Goal: Information Seeking & Learning: Understand process/instructions

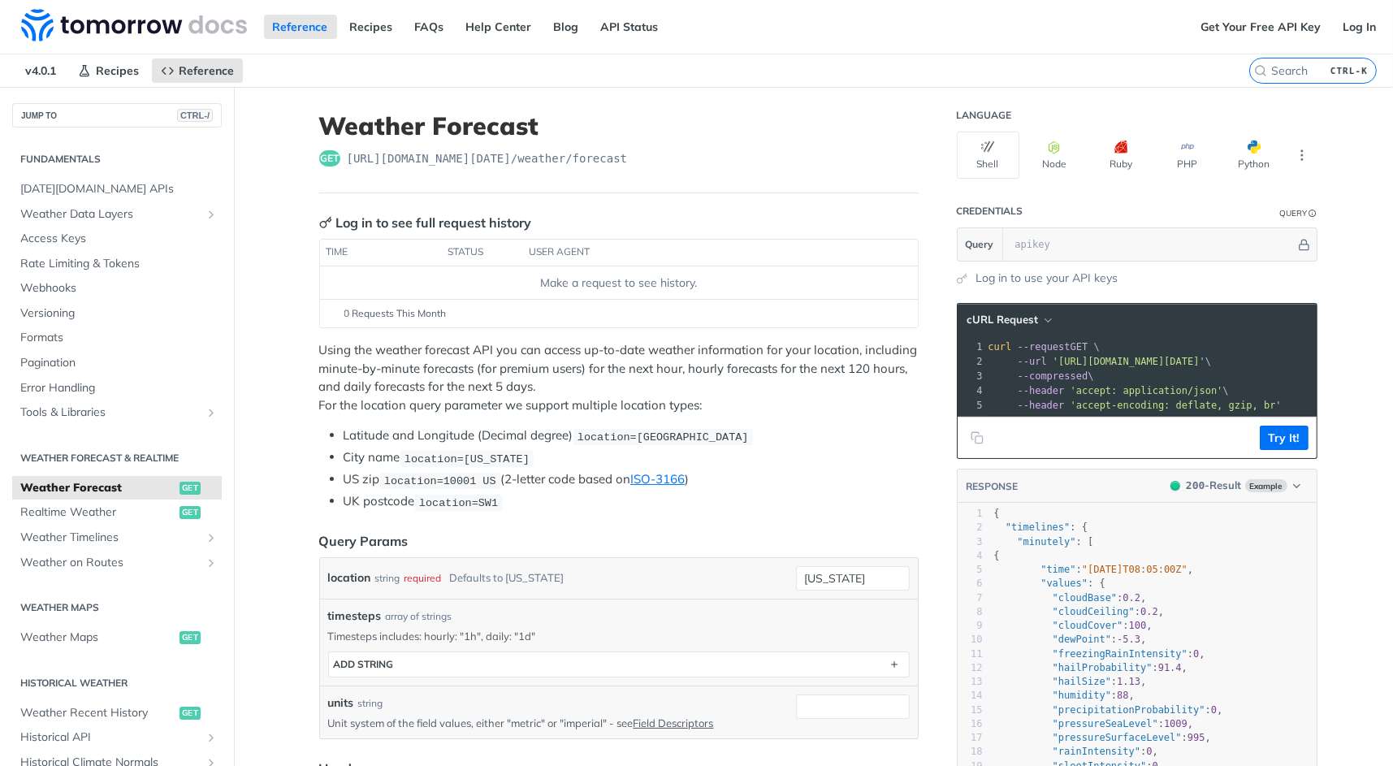
click at [841, 122] on h1 "Weather Forecast" at bounding box center [618, 125] width 599 height 29
click at [902, 261] on th at bounding box center [901, 253] width 32 height 26
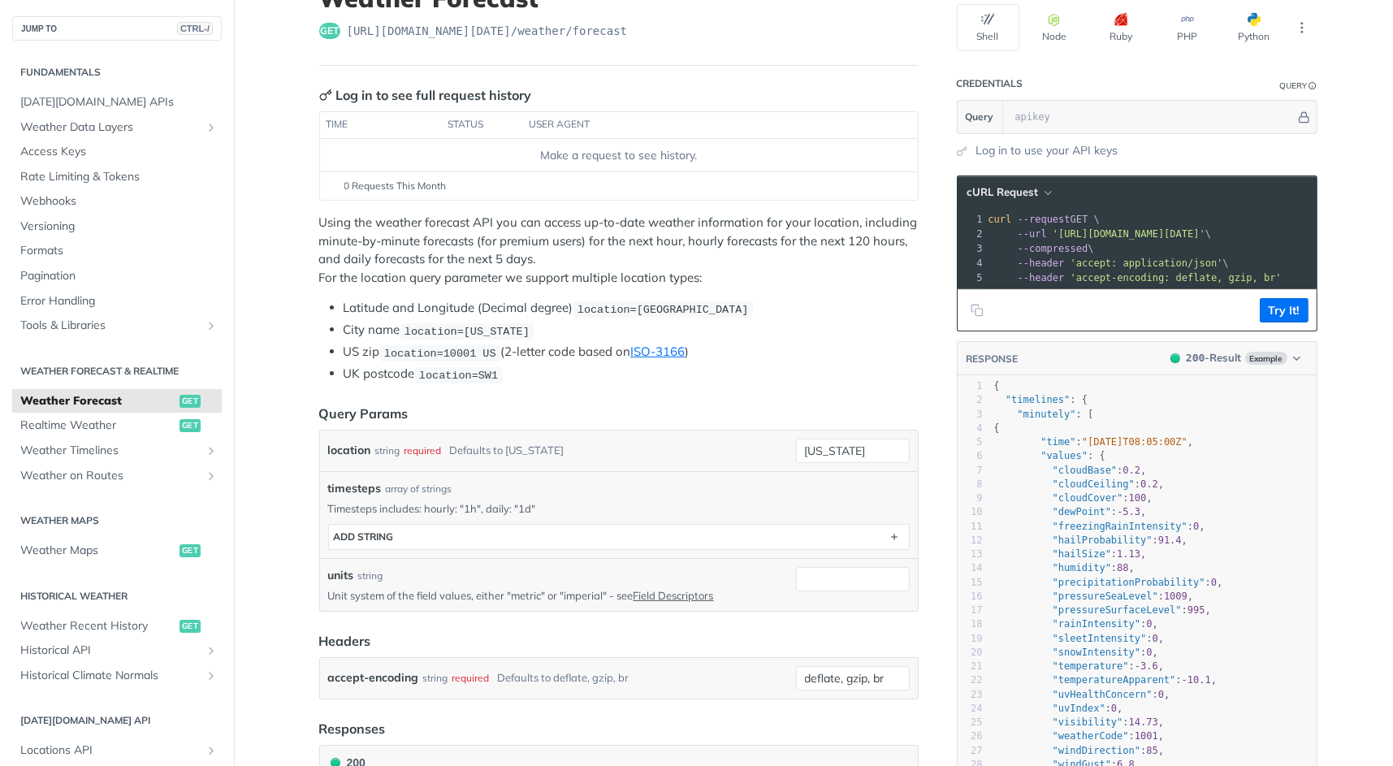
scroll to position [95, 0]
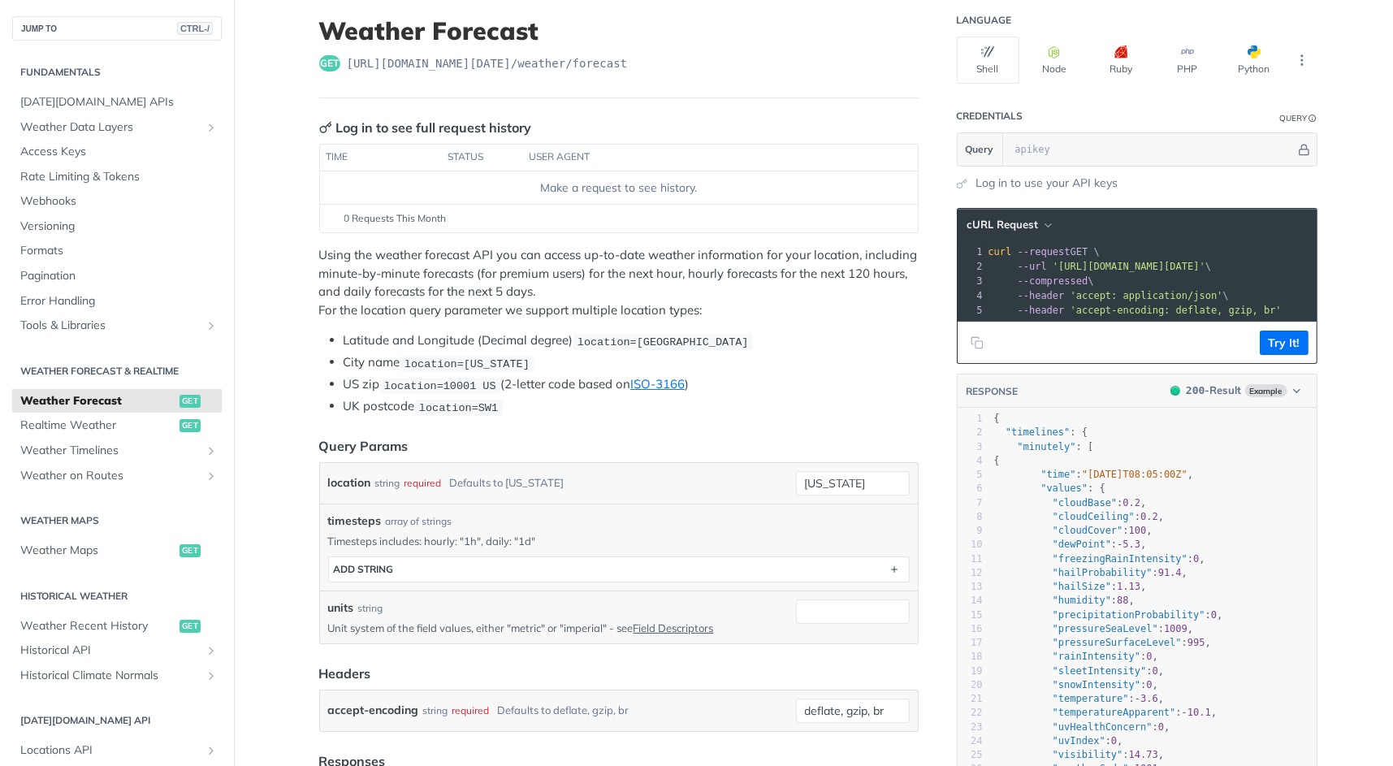
click at [880, 331] on li "Latitude and Longitude (Decimal degree) location=[GEOGRAPHIC_DATA]" at bounding box center [631, 340] width 575 height 19
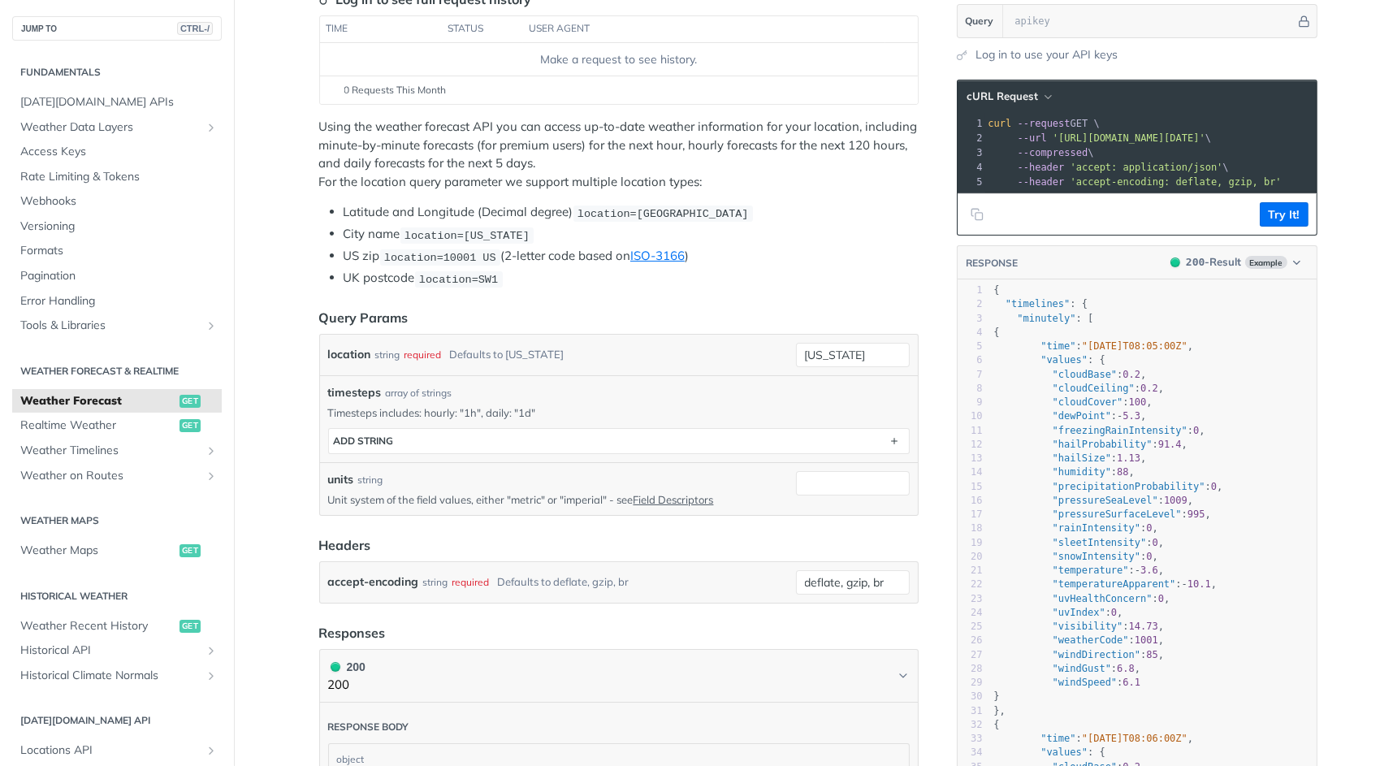
scroll to position [255, 0]
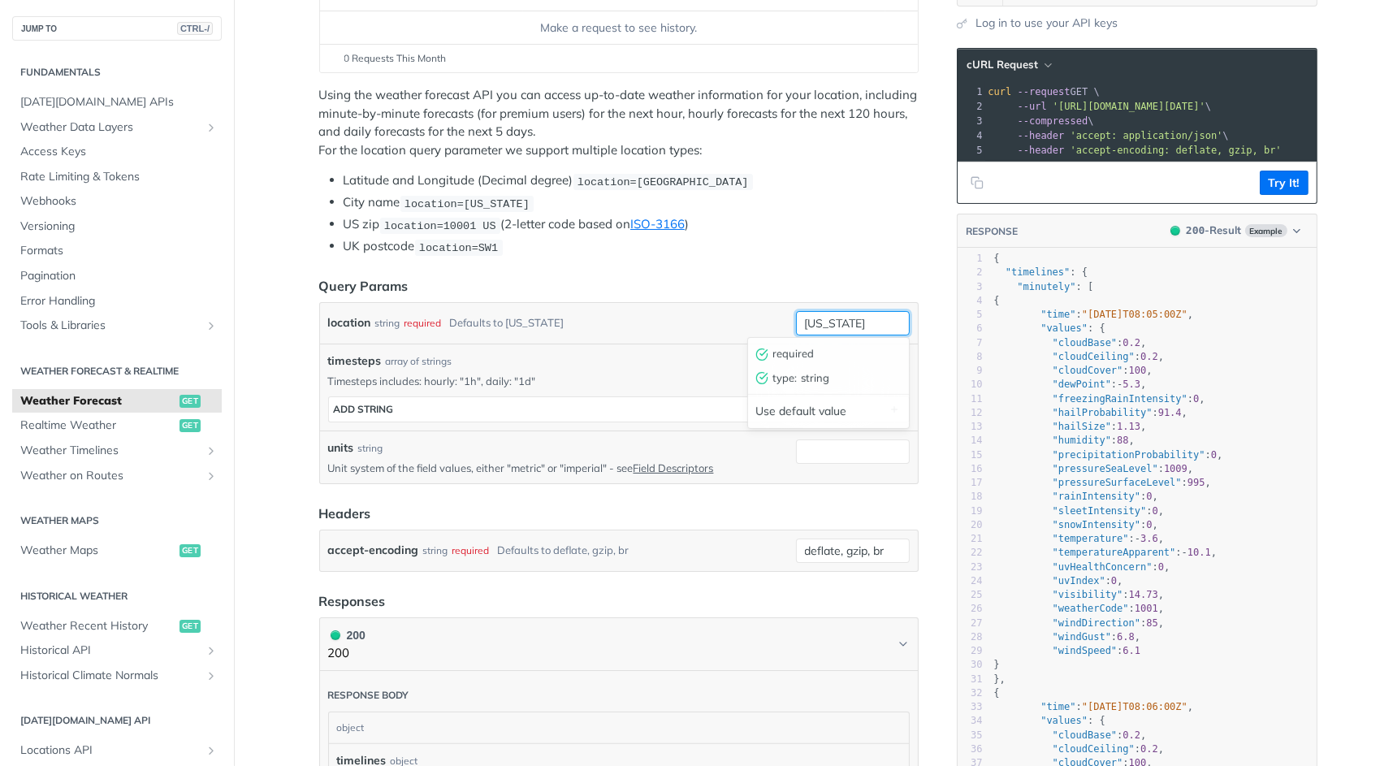
click at [888, 318] on input "[US_STATE]" at bounding box center [853, 323] width 114 height 24
click at [813, 279] on header "Query Params" at bounding box center [618, 285] width 599 height 19
click at [506, 316] on div "Defaults to [US_STATE]" at bounding box center [507, 323] width 115 height 24
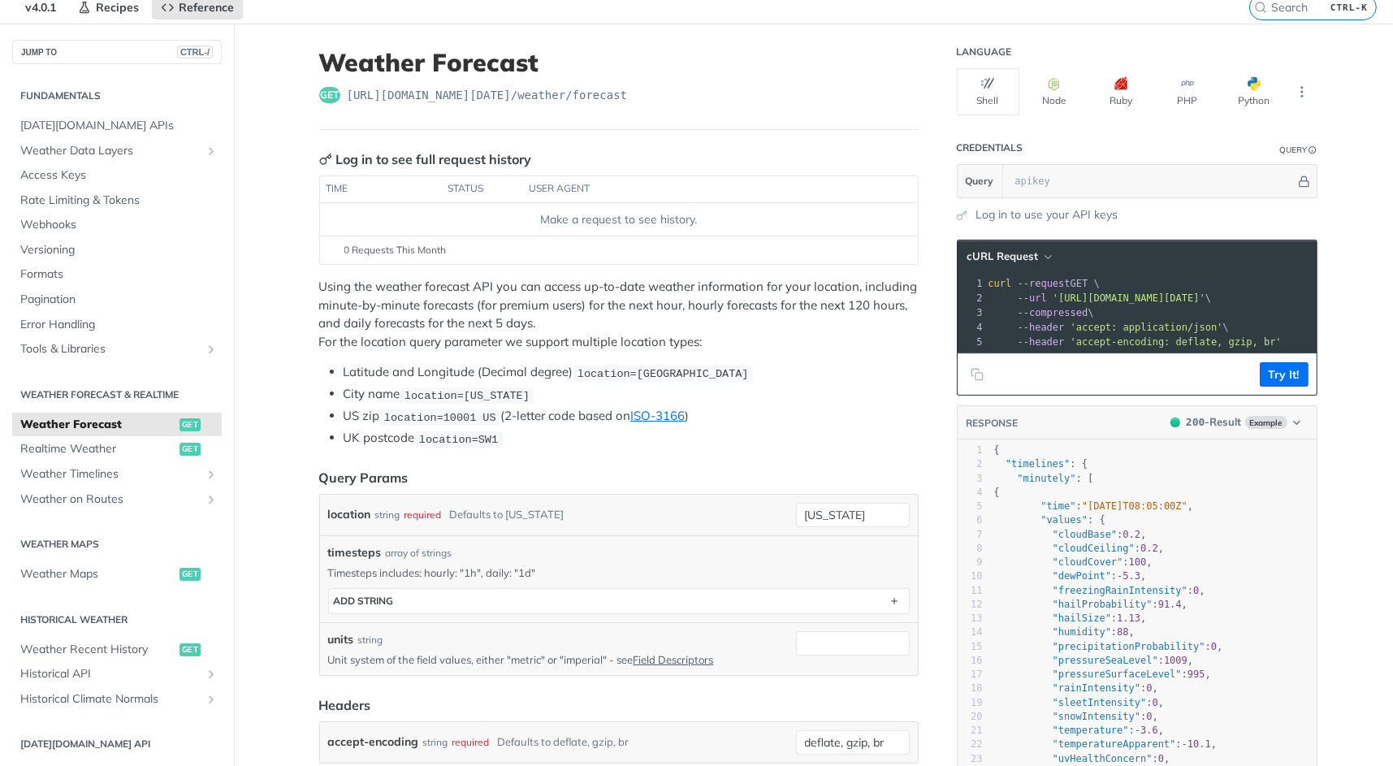
scroll to position [32, 0]
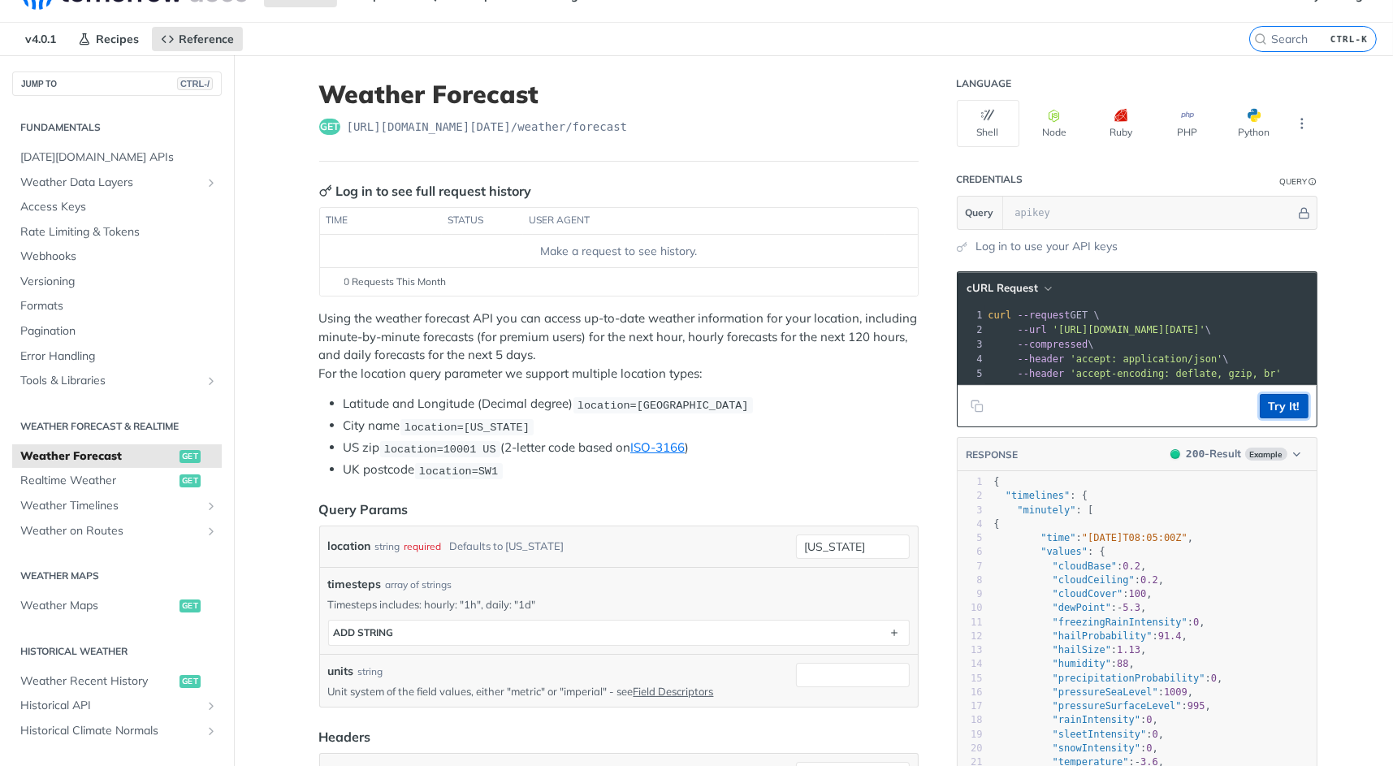
click at [1277, 418] on button "Try It!" at bounding box center [1284, 406] width 49 height 24
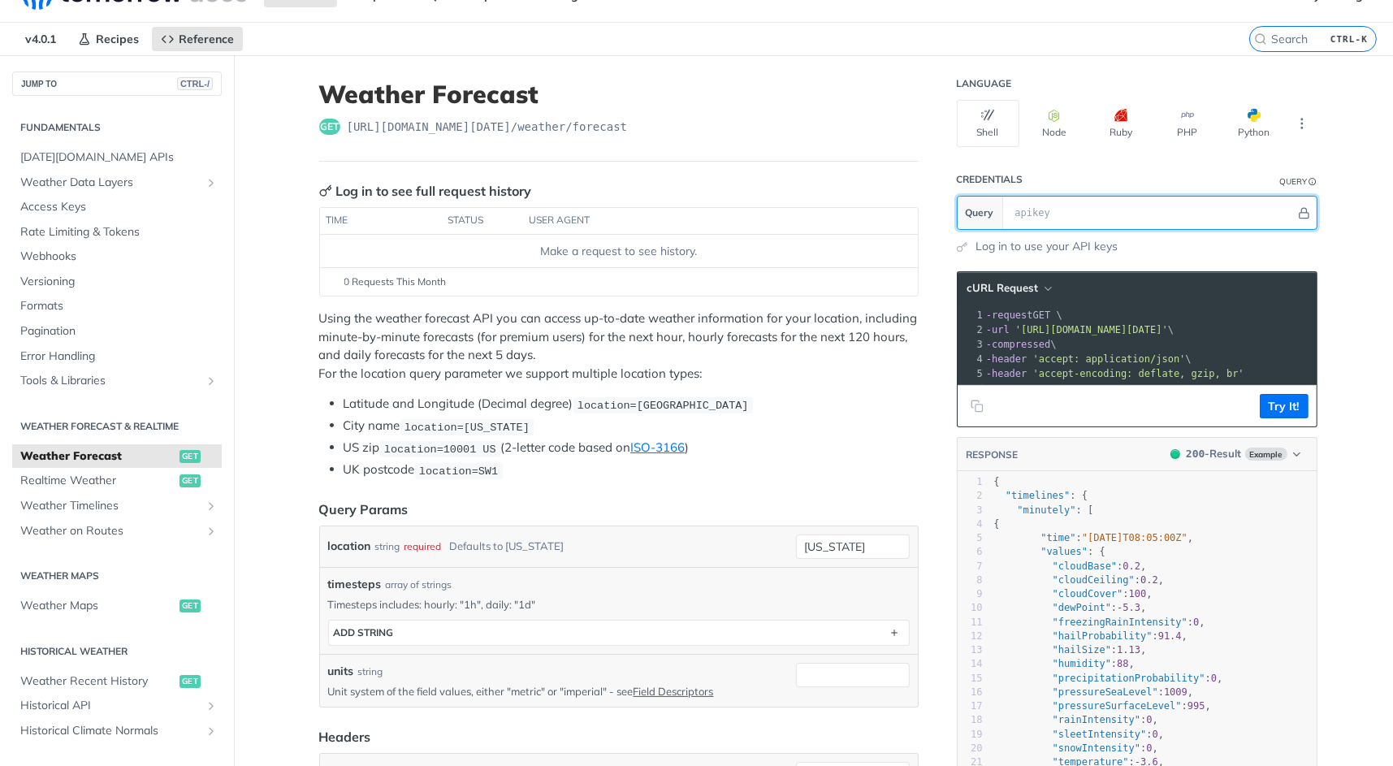
click at [1103, 212] on input "text" at bounding box center [1151, 213] width 288 height 32
click at [1282, 238] on div "Log in to use your API keys" at bounding box center [1137, 246] width 361 height 17
click at [1050, 247] on link "Log in to use your API keys" at bounding box center [1047, 246] width 142 height 17
